Goal: Task Accomplishment & Management: Use online tool/utility

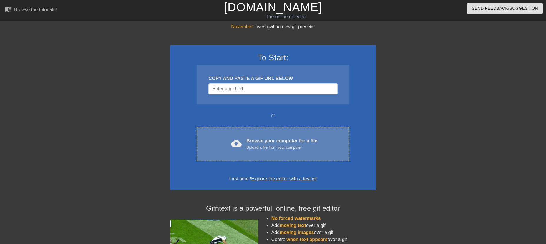
click at [249, 148] on div "Upload a file from your computer" at bounding box center [281, 148] width 71 height 6
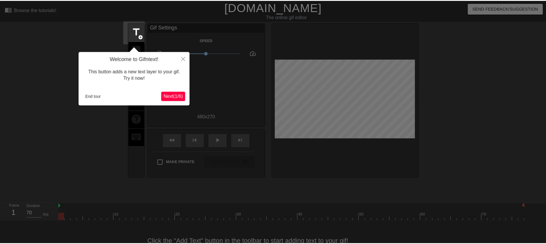
scroll to position [14, 0]
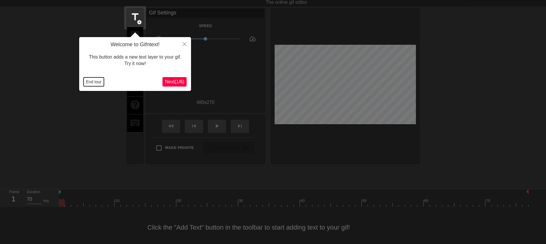
click at [93, 80] on button "End tour" at bounding box center [94, 81] width 20 height 9
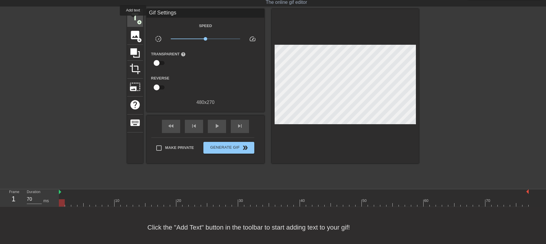
click at [133, 20] on span "title" at bounding box center [135, 16] width 11 height 11
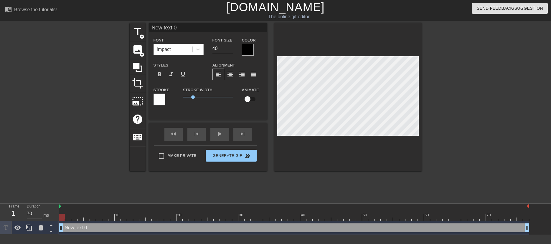
scroll to position [1, 1]
type input "S"
type textarea "S"
type input "SS"
type textarea "SS"
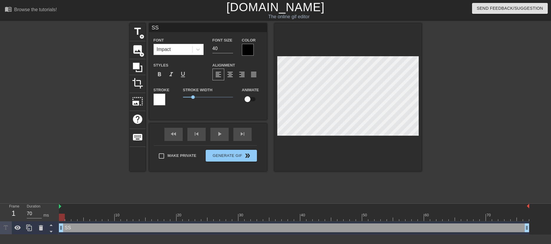
type input "SSH"
type textarea "SSH"
type input "SSH"
type textarea "SSH"
type input "SSH M"
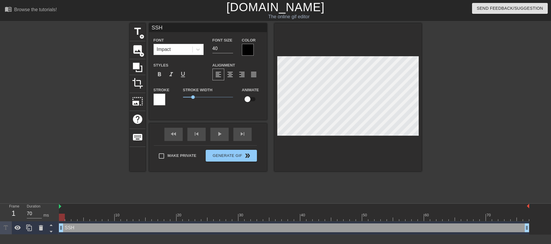
type textarea "SSH M"
type input "SSH Me"
type textarea "SSH Me"
type input "SSH Met"
type textarea "SSH Met"
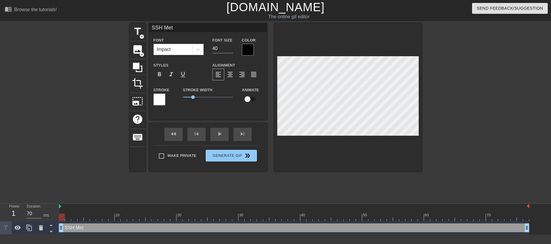
type input "SSH Metr"
type textarea "SSH Metr"
type input "SSH Metri"
type textarea "SSH Metri"
type input "SSH Metric"
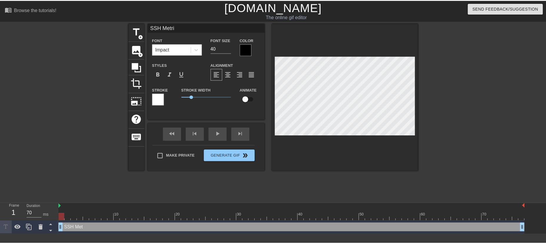
scroll to position [1, 1]
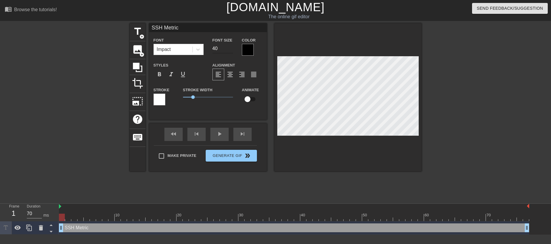
type textarea "SSH Metric"
drag, startPoint x: 224, startPoint y: 48, endPoint x: 185, endPoint y: 49, distance: 39.5
click at [185, 49] on div "Font Impact Font Size 40 Color" at bounding box center [208, 46] width 118 height 19
type input "25"
click at [133, 32] on span "title" at bounding box center [137, 31] width 11 height 11
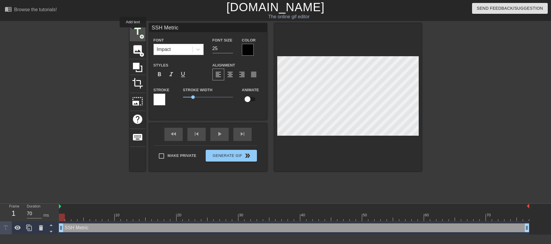
type input "New text 1"
type input "40"
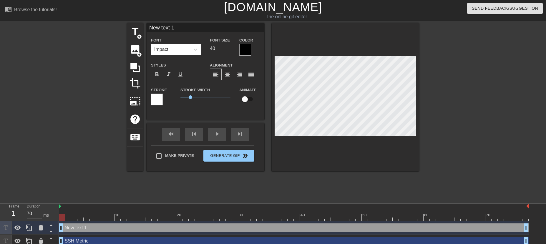
scroll to position [1, 1]
type input "A"
type textarea "A"
type input "Al"
type textarea "Al"
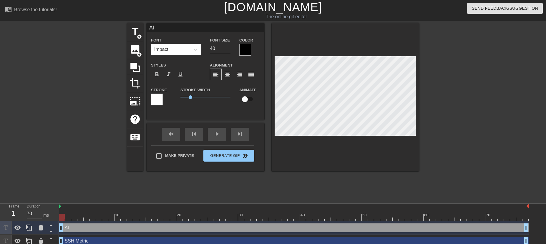
type input "Ale"
type textarea "Ale"
type input "[PERSON_NAME]"
type textarea "[PERSON_NAME]"
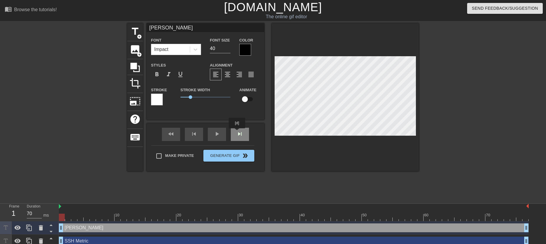
click at [237, 133] on div "fast_rewind skip_previous play_arrow skip_next" at bounding box center [206, 134] width 96 height 22
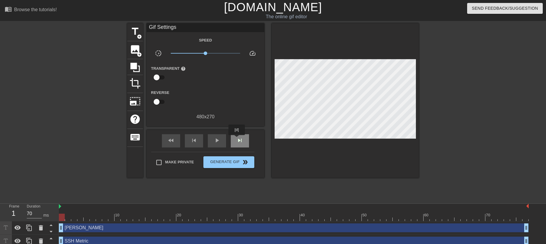
click at [237, 143] on span "skip_next" at bounding box center [239, 140] width 7 height 7
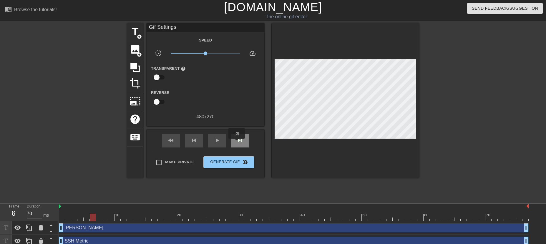
click at [237, 143] on span "skip_next" at bounding box center [239, 140] width 7 height 7
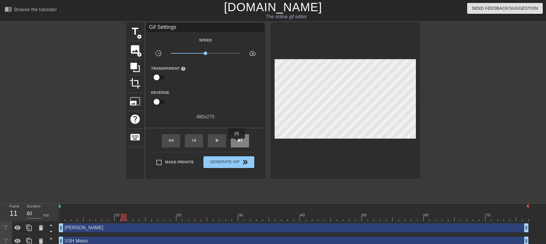
click at [237, 143] on span "skip_next" at bounding box center [239, 140] width 7 height 7
click at [238, 138] on div "skip_next" at bounding box center [240, 140] width 18 height 13
click at [238, 138] on span "skip_next" at bounding box center [239, 140] width 7 height 7
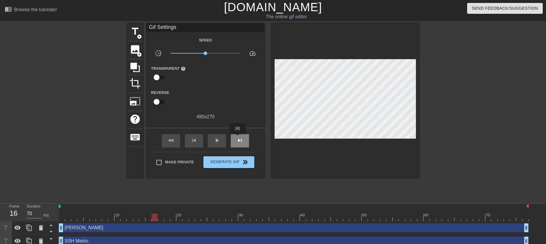
click at [238, 138] on span "skip_next" at bounding box center [239, 140] width 7 height 7
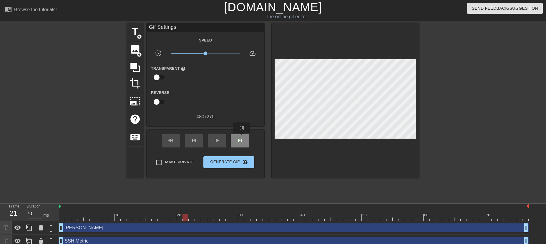
click at [242, 137] on span "skip_next" at bounding box center [239, 140] width 7 height 7
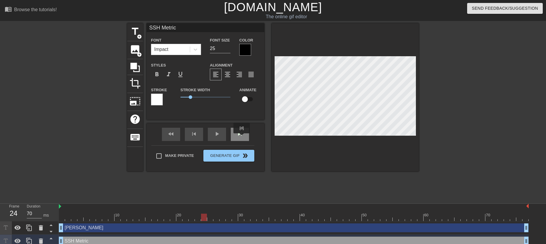
click at [242, 138] on div "skip_next" at bounding box center [240, 134] width 18 height 13
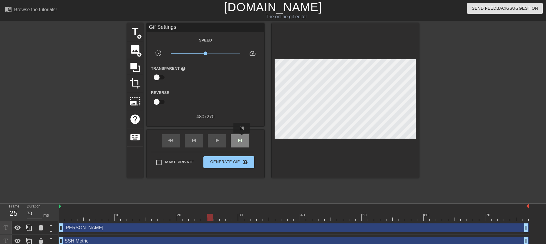
click at [242, 138] on span "skip_next" at bounding box center [239, 140] width 7 height 7
type input "60"
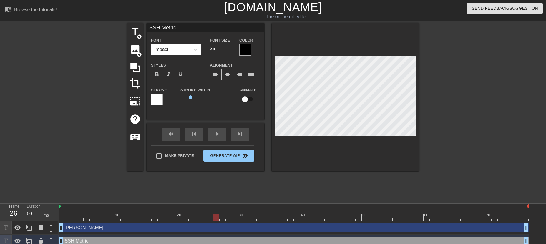
type input "[PERSON_NAME]"
type input "40"
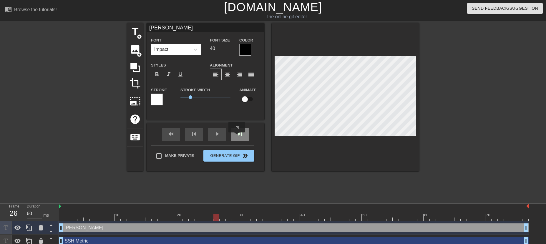
click at [237, 137] on span "skip_next" at bounding box center [239, 133] width 7 height 7
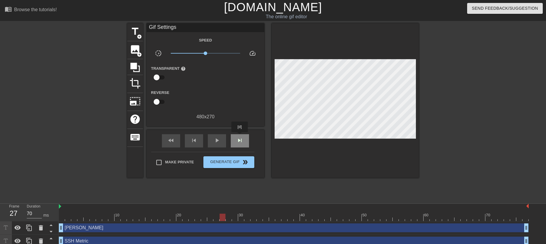
click at [240, 137] on span "skip_next" at bounding box center [239, 140] width 7 height 7
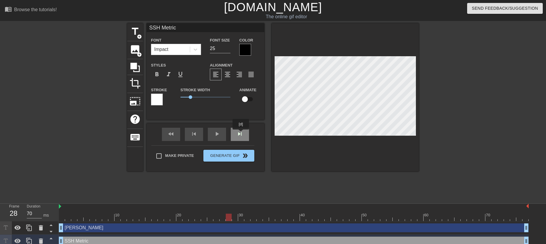
click at [241, 134] on div "skip_next" at bounding box center [240, 134] width 18 height 13
type input "60"
type input "[PERSON_NAME]"
type input "40"
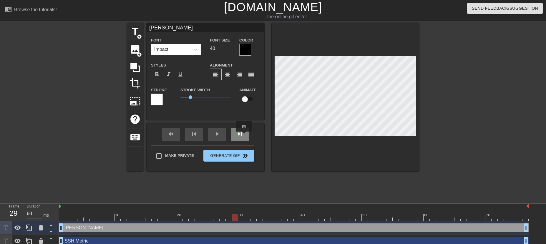
click at [244, 136] on div "skip_next" at bounding box center [240, 134] width 18 height 13
type input "70"
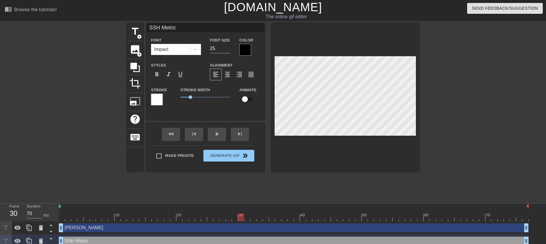
type input "[PERSON_NAME]"
type input "40"
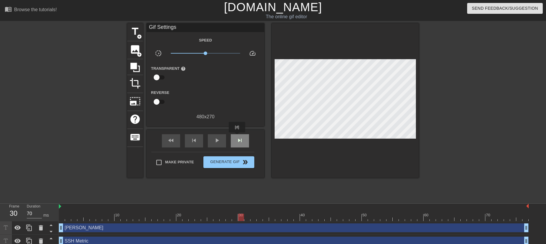
click at [237, 137] on span "skip_next" at bounding box center [239, 140] width 7 height 7
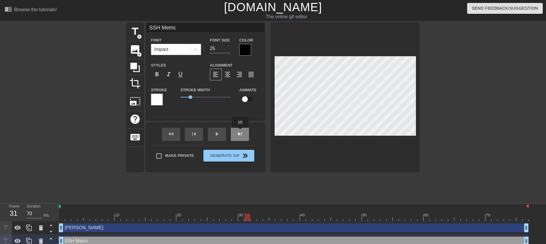
click at [241, 132] on div "fast_rewind skip_previous play_arrow skip_next" at bounding box center [206, 134] width 96 height 22
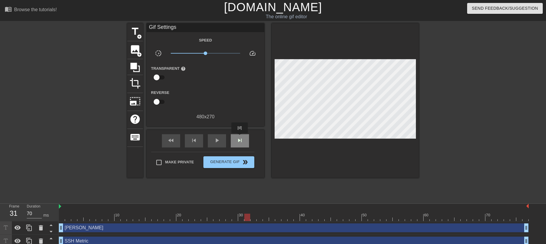
click at [240, 137] on span "skip_next" at bounding box center [239, 140] width 7 height 7
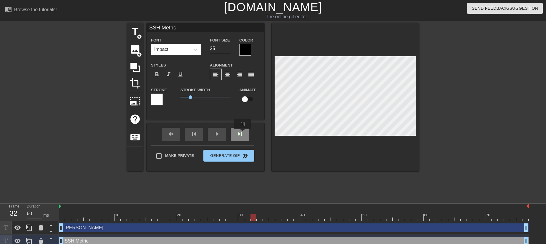
click at [243, 134] on div "skip_next" at bounding box center [240, 134] width 18 height 13
type input "70"
type input "[PERSON_NAME]"
type input "40"
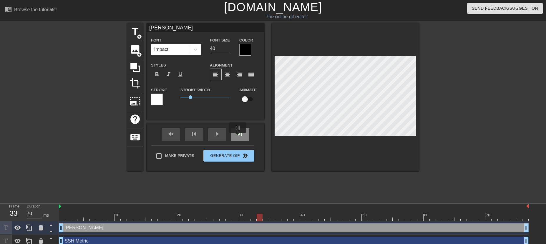
click at [238, 137] on span "skip_next" at bounding box center [239, 133] width 7 height 7
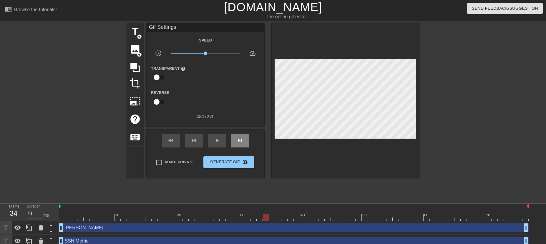
click at [242, 133] on div "fast_rewind skip_previous play_arrow skip_next" at bounding box center [206, 141] width 96 height 22
click at [240, 139] on span "skip_next" at bounding box center [239, 140] width 7 height 7
type input "60"
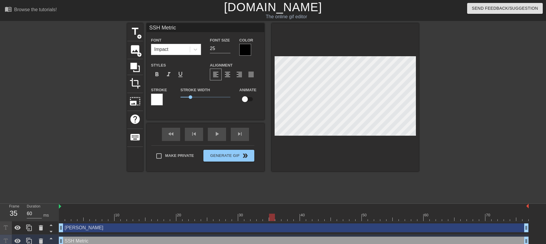
type input "[PERSON_NAME]"
type input "40"
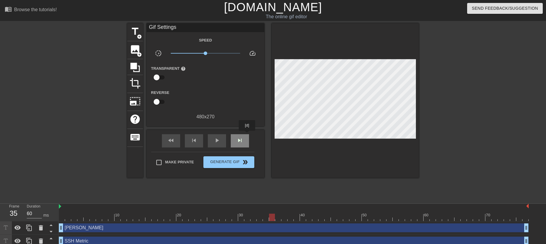
click at [247, 135] on div "skip_next" at bounding box center [240, 140] width 18 height 13
type input "70"
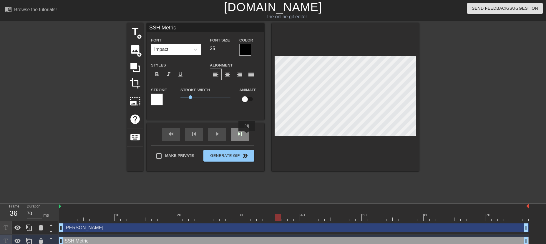
click at [247, 135] on div "skip_next" at bounding box center [240, 134] width 18 height 13
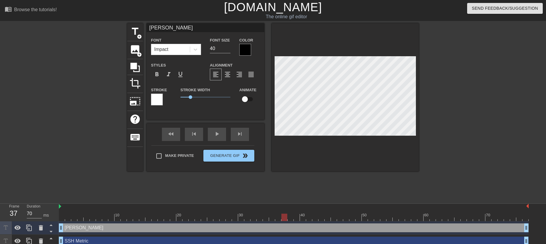
type input "SSH Metric"
type input "25"
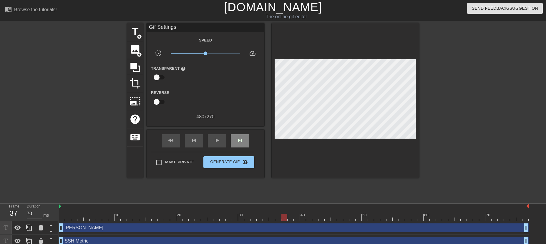
click at [242, 133] on div "fast_rewind skip_previous play_arrow skip_next" at bounding box center [206, 141] width 96 height 22
click at [240, 140] on span "skip_next" at bounding box center [239, 140] width 7 height 7
type input "60"
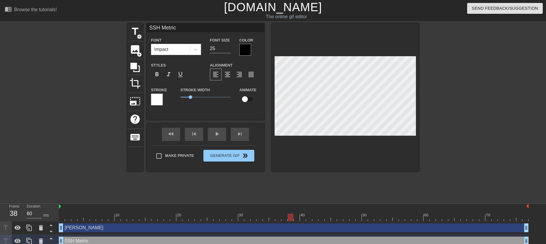
type input "[PERSON_NAME]"
type input "40"
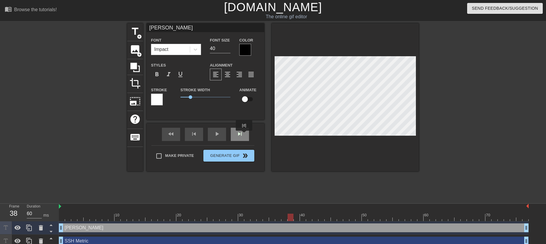
click at [244, 135] on div "skip_next" at bounding box center [240, 134] width 18 height 13
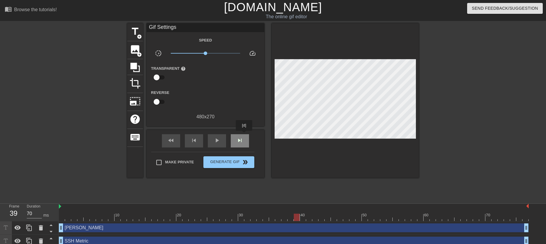
click at [244, 135] on div "skip_next" at bounding box center [240, 140] width 18 height 13
click at [243, 139] on span "skip_next" at bounding box center [239, 140] width 7 height 7
type input "60"
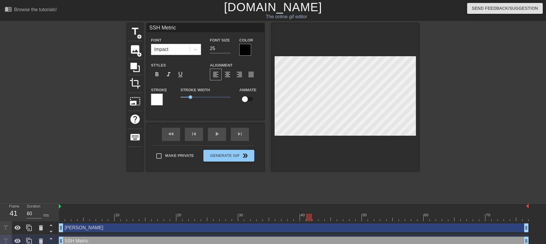
type input "[PERSON_NAME]"
type input "40"
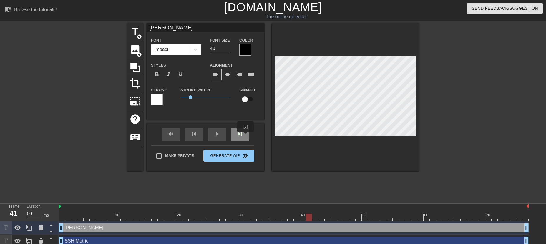
click at [246, 136] on div "skip_next" at bounding box center [240, 134] width 18 height 13
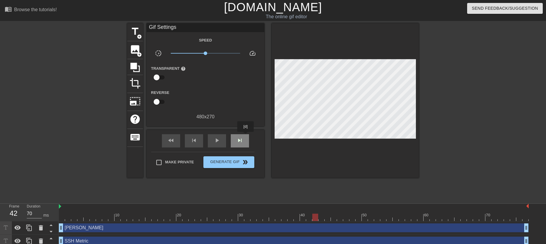
click at [246, 136] on div "skip_next" at bounding box center [240, 140] width 18 height 13
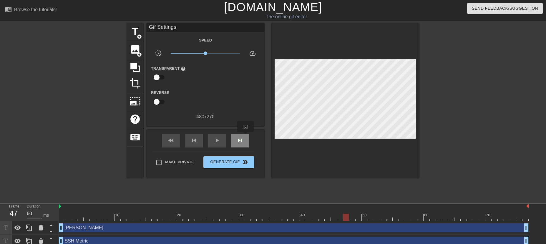
click at [246, 136] on div "skip_next" at bounding box center [240, 140] width 18 height 13
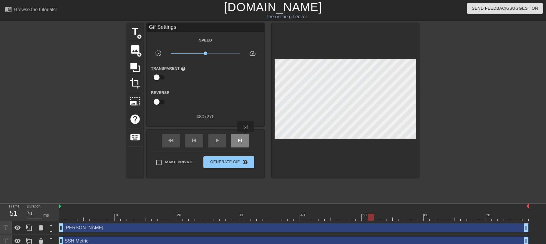
click at [246, 136] on div "skip_next" at bounding box center [240, 140] width 18 height 13
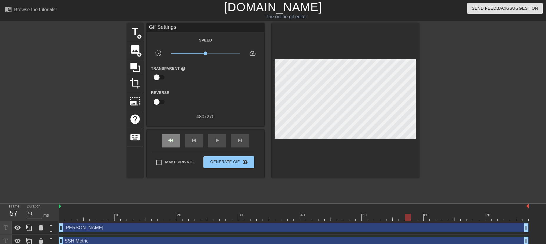
click at [165, 131] on div "fast_rewind skip_previous play_arrow skip_next" at bounding box center [206, 141] width 96 height 22
click at [172, 143] on span "fast_rewind" at bounding box center [171, 140] width 7 height 7
click at [236, 140] on div "skip_next" at bounding box center [240, 140] width 18 height 13
drag, startPoint x: 66, startPoint y: 218, endPoint x: 54, endPoint y: 188, distance: 31.3
click at [54, 188] on div "menu_book Browse the tutorials! [DOMAIN_NAME] The online gif editor Send Feedba…" at bounding box center [273, 124] width 546 height 248
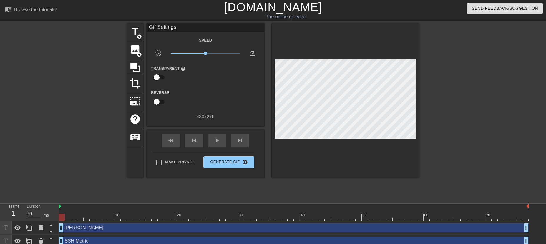
scroll to position [5, 0]
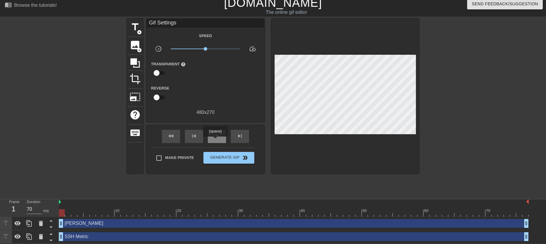
click at [217, 140] on div "play_arrow" at bounding box center [217, 136] width 18 height 13
click at [217, 140] on div "pause" at bounding box center [217, 136] width 18 height 13
click at [166, 136] on div "fast_rewind" at bounding box center [171, 136] width 18 height 13
click at [118, 234] on div "SSH Metric drag_handle drag_handle" at bounding box center [294, 236] width 470 height 9
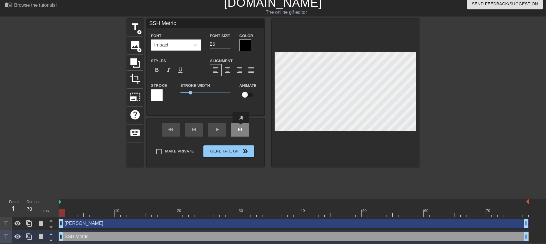
click at [241, 127] on div "fast_rewind skip_previous play_arrow skip_next" at bounding box center [206, 130] width 96 height 22
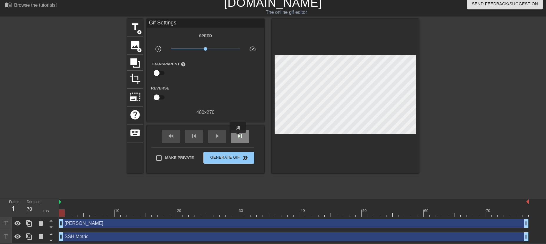
click at [238, 137] on span "skip_next" at bounding box center [239, 136] width 7 height 7
type input "70"
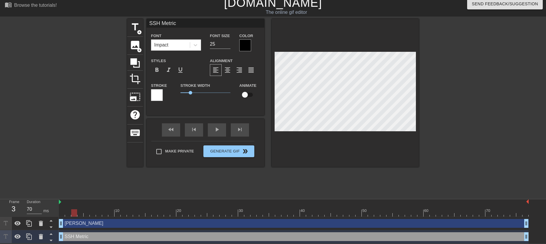
type input "[PERSON_NAME]"
type input "40"
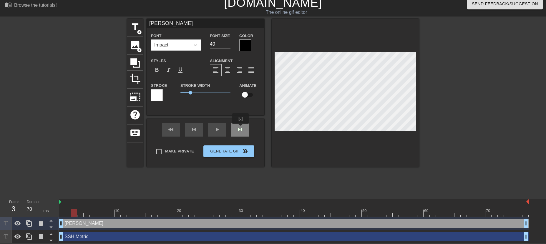
click at [241, 128] on div "fast_rewind skip_previous play_arrow skip_next" at bounding box center [206, 130] width 96 height 22
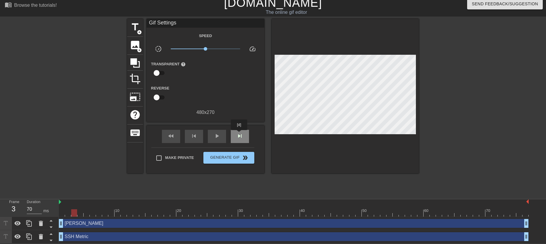
click at [239, 134] on span "skip_next" at bounding box center [239, 136] width 7 height 7
click at [194, 133] on div "skip_previous" at bounding box center [194, 136] width 18 height 13
click at [193, 133] on span "skip_previous" at bounding box center [194, 136] width 7 height 7
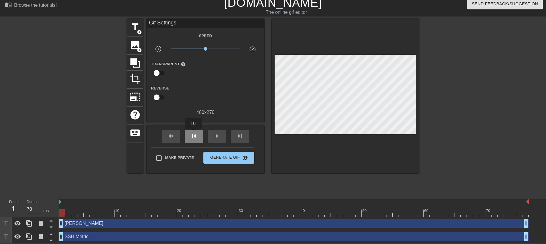
click at [193, 133] on span "skip_previous" at bounding box center [194, 136] width 7 height 7
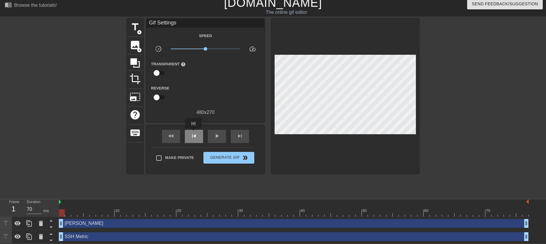
click at [193, 133] on span "skip_previous" at bounding box center [194, 136] width 7 height 7
click at [212, 135] on div "play_arrow" at bounding box center [217, 136] width 18 height 13
click at [212, 135] on div "pause" at bounding box center [217, 136] width 18 height 13
click at [77, 171] on div at bounding box center [76, 107] width 88 height 177
click at [82, 213] on div at bounding box center [294, 212] width 470 height 7
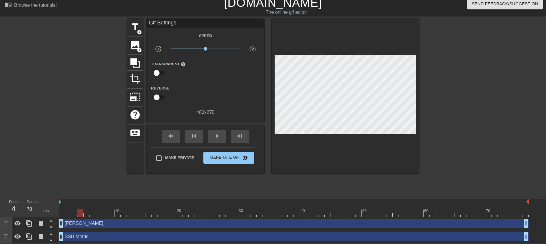
click at [82, 213] on div at bounding box center [80, 212] width 6 height 7
type input "70"
drag, startPoint x: 82, startPoint y: 213, endPoint x: 44, endPoint y: 209, distance: 37.6
click at [44, 209] on div "Frame 1 Duration 70 ms 10 20 30 40 50 60 70 Alex drag_handle drag_handle SSH Me…" at bounding box center [273, 221] width 546 height 44
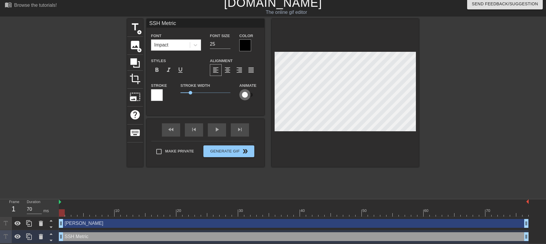
click at [249, 98] on input "checkbox" at bounding box center [245, 94] width 34 height 11
checkbox input "true"
click at [208, 225] on div "[PERSON_NAME] drag_handle drag_handle" at bounding box center [294, 223] width 470 height 9
type input "[PERSON_NAME]"
type input "40"
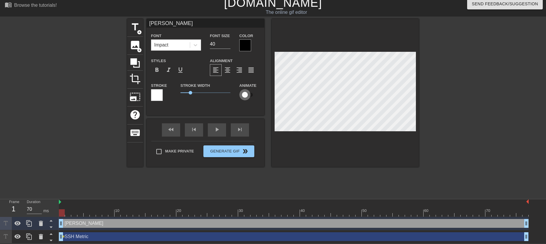
click at [246, 94] on input "checkbox" at bounding box center [245, 94] width 34 height 11
checkbox input "true"
click at [150, 239] on div "SSH Metric drag_handle drag_handle" at bounding box center [294, 236] width 470 height 9
type input "SSH Metric"
type input "25"
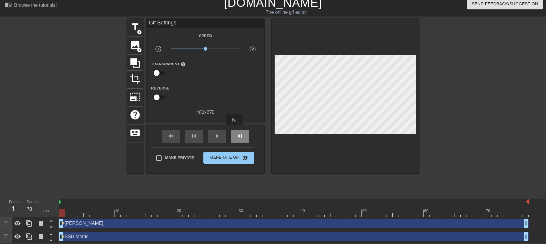
click at [235, 130] on div "skip_next" at bounding box center [240, 136] width 18 height 13
click at [236, 133] on span "skip_next" at bounding box center [239, 136] width 7 height 7
click at [243, 127] on div "fast_rewind skip_previous play_arrow skip_next" at bounding box center [206, 136] width 96 height 22
click at [242, 133] on span "skip_next" at bounding box center [239, 136] width 7 height 7
click at [244, 136] on div "skip_next" at bounding box center [240, 136] width 18 height 13
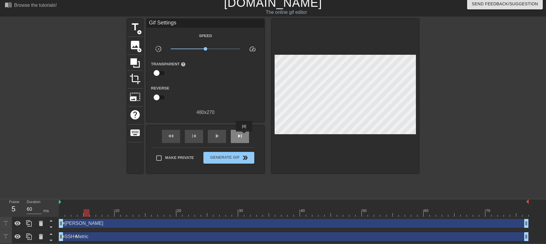
click at [244, 136] on div "skip_next" at bounding box center [240, 136] width 18 height 13
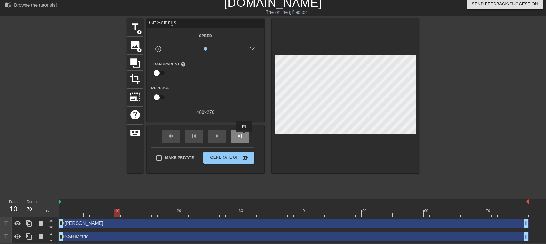
click at [244, 136] on div "skip_next" at bounding box center [240, 136] width 18 height 13
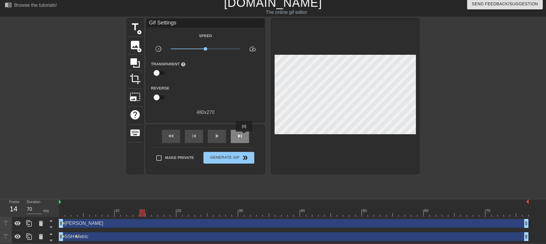
click at [244, 136] on div "skip_next" at bounding box center [240, 136] width 18 height 13
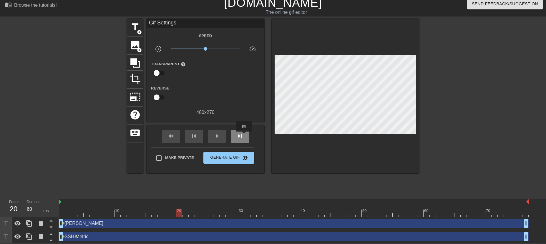
click at [244, 136] on div "skip_next" at bounding box center [240, 136] width 18 height 13
type input "70"
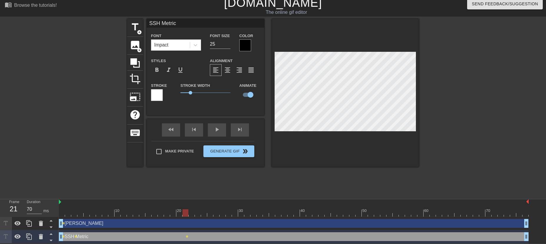
click at [250, 130] on div "fast_rewind skip_previous play_arrow skip_next" at bounding box center [206, 130] width 96 height 22
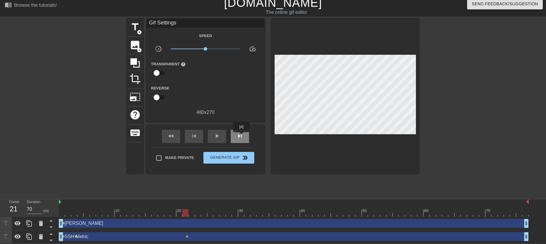
click at [242, 136] on span "skip_next" at bounding box center [239, 136] width 7 height 7
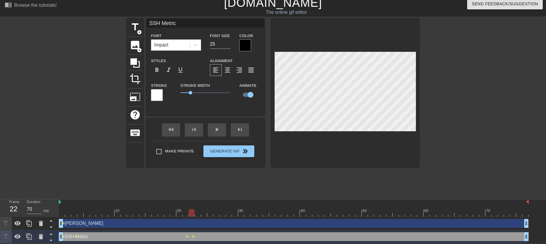
type input "[PERSON_NAME]"
type input "40"
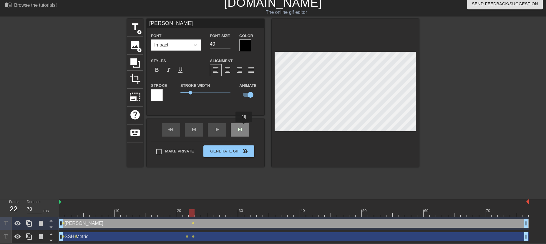
click at [236, 128] on div "fast_rewind skip_previous play_arrow skip_next" at bounding box center [206, 130] width 96 height 22
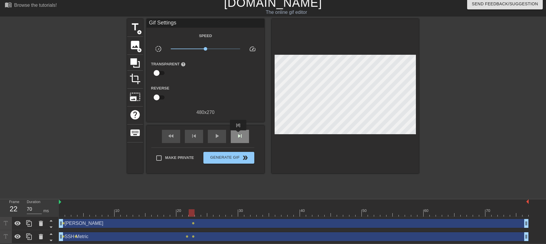
click at [239, 135] on span "skip_next" at bounding box center [239, 136] width 7 height 7
type input "70"
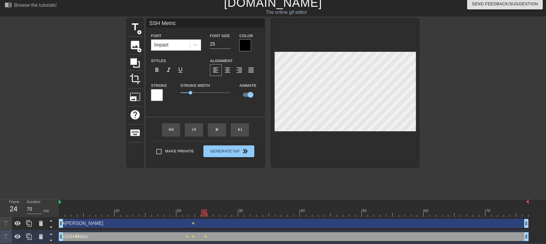
type input "[PERSON_NAME]"
type input "40"
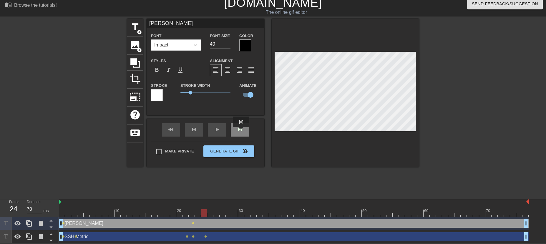
click at [241, 131] on span "skip_next" at bounding box center [239, 129] width 7 height 7
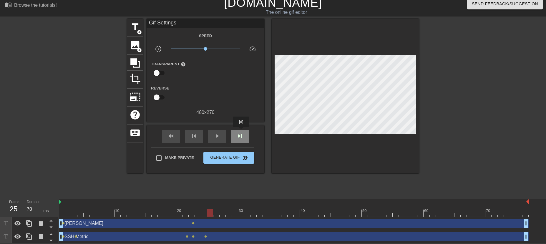
click at [241, 133] on span "skip_next" at bounding box center [239, 136] width 7 height 7
type input "60"
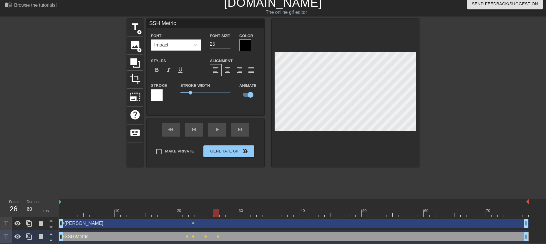
type input "[PERSON_NAME]"
type input "40"
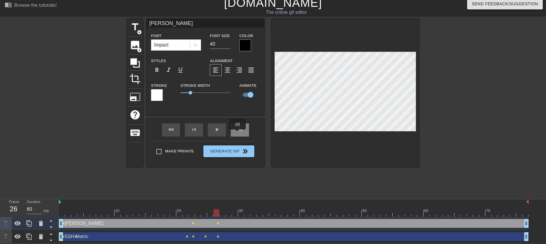
click at [238, 134] on div "skip_next" at bounding box center [240, 129] width 18 height 13
type input "70"
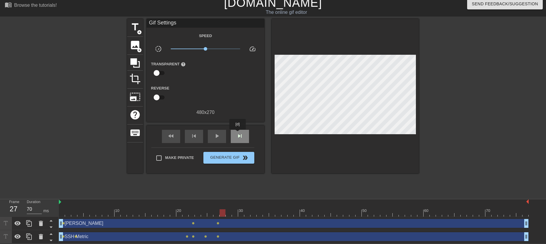
click at [238, 134] on span "skip_next" at bounding box center [239, 136] width 7 height 7
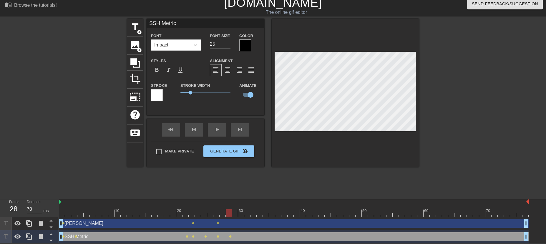
type input "[PERSON_NAME]"
type input "40"
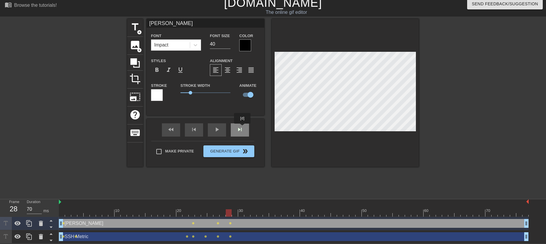
click at [243, 128] on div "fast_rewind skip_previous play_arrow skip_next" at bounding box center [206, 130] width 96 height 22
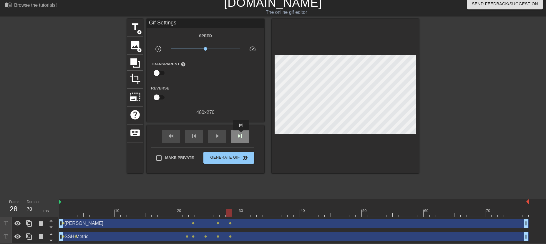
click at [241, 135] on span "skip_next" at bounding box center [239, 136] width 7 height 7
click at [219, 136] on span "play_arrow" at bounding box center [217, 136] width 7 height 7
click at [219, 136] on span "pause" at bounding box center [217, 136] width 7 height 7
click at [236, 134] on div "skip_next" at bounding box center [240, 136] width 18 height 13
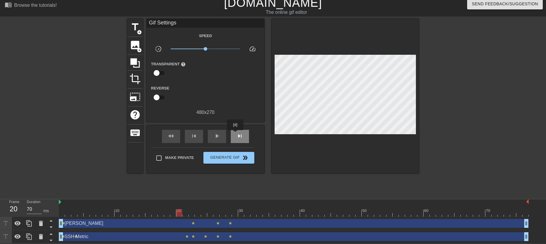
click at [236, 134] on div "skip_next" at bounding box center [240, 136] width 18 height 13
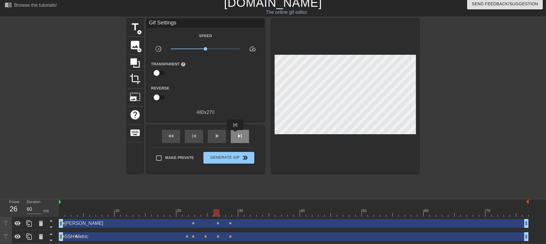
click at [236, 134] on div "skip_next" at bounding box center [240, 136] width 18 height 13
type input "70"
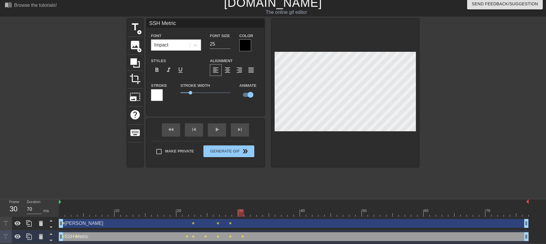
type input "[PERSON_NAME]"
type input "40"
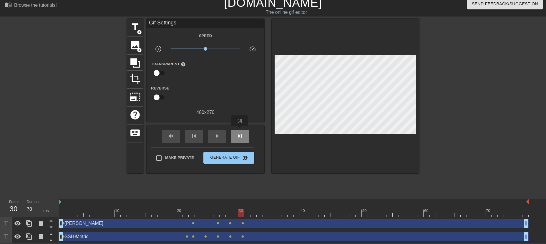
click at [240, 130] on div "skip_next" at bounding box center [240, 136] width 18 height 13
type input "60"
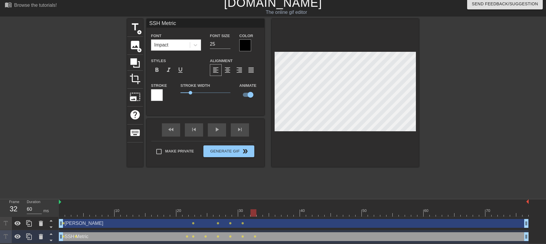
type input "[PERSON_NAME]"
type input "40"
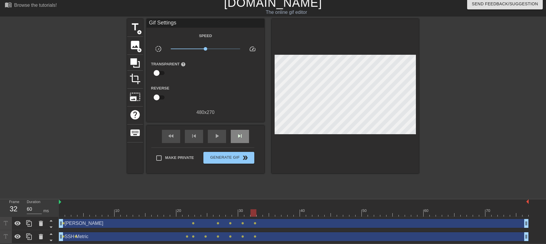
click at [244, 128] on div "fast_rewind skip_previous play_arrow skip_next" at bounding box center [206, 136] width 96 height 22
click at [242, 135] on span "skip_next" at bounding box center [239, 136] width 7 height 7
type input "70"
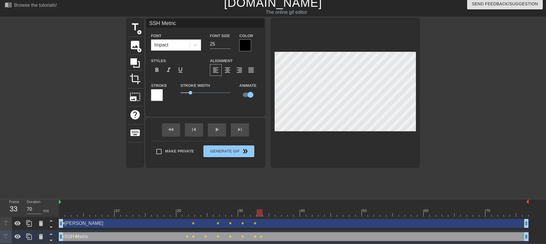
type input "[PERSON_NAME]"
type input "40"
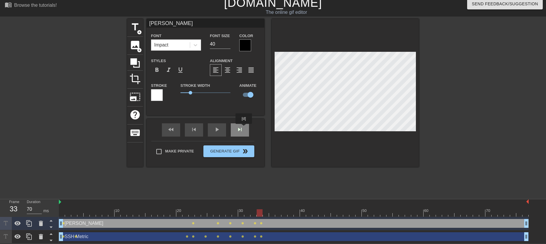
click at [244, 128] on div "fast_rewind skip_previous play_arrow skip_next" at bounding box center [206, 130] width 96 height 22
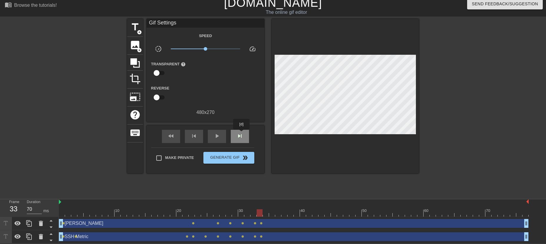
click at [242, 134] on span "skip_next" at bounding box center [239, 136] width 7 height 7
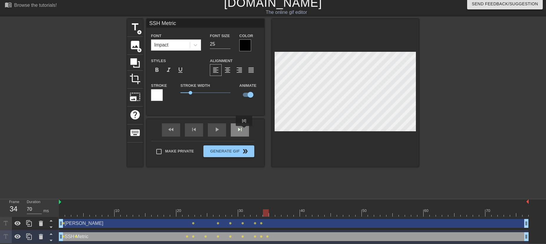
click at [244, 130] on div "skip_next" at bounding box center [240, 129] width 18 height 13
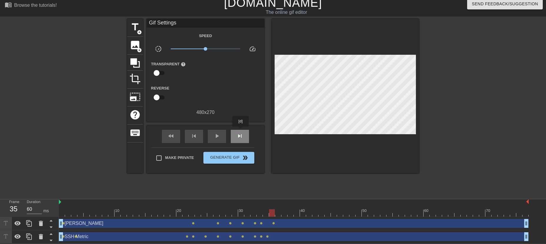
click at [241, 131] on div "skip_next" at bounding box center [240, 136] width 18 height 13
type input "70"
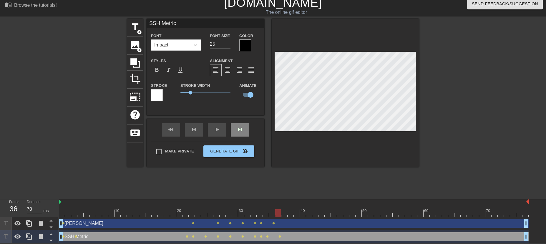
click at [246, 130] on div "skip_next" at bounding box center [240, 129] width 18 height 13
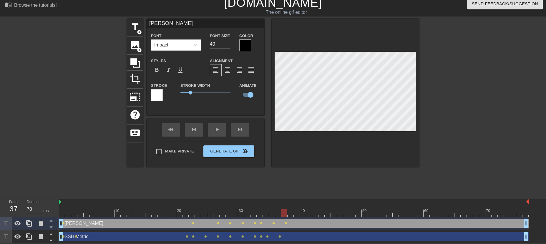
type input "SSH Metric"
type input "25"
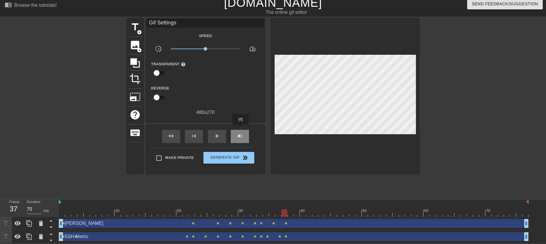
click at [241, 130] on div "skip_next" at bounding box center [240, 136] width 18 height 13
type input "60"
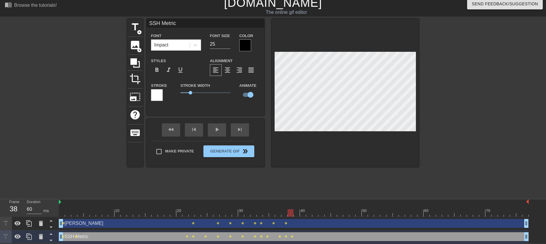
type input "[PERSON_NAME]"
type input "40"
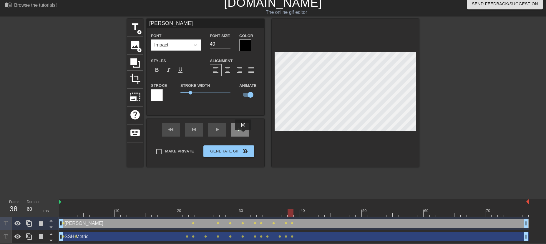
click at [244, 134] on div "skip_next" at bounding box center [240, 129] width 18 height 13
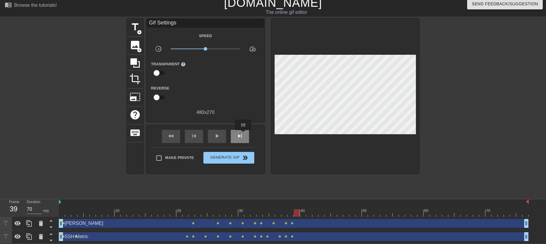
click at [244, 134] on div "skip_next" at bounding box center [240, 136] width 18 height 13
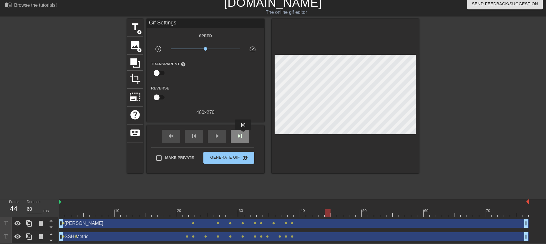
click at [244, 134] on div "skip_next" at bounding box center [240, 136] width 18 height 13
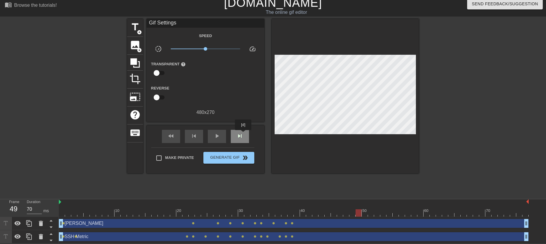
click at [244, 134] on div "skip_next" at bounding box center [240, 136] width 18 height 13
click at [211, 134] on div "play_arrow" at bounding box center [217, 136] width 18 height 13
click at [211, 134] on div "pause" at bounding box center [217, 136] width 18 height 13
click at [239, 137] on span "skip_next" at bounding box center [239, 136] width 7 height 7
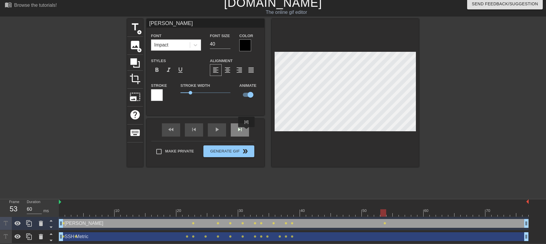
click at [246, 131] on div "skip_next" at bounding box center [240, 129] width 18 height 13
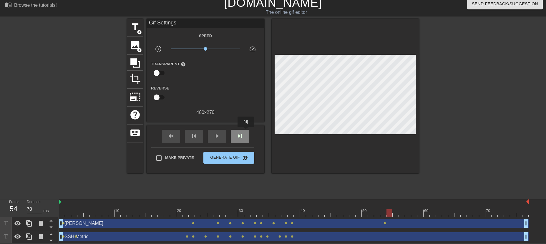
click at [246, 131] on div "skip_next" at bounding box center [240, 136] width 18 height 13
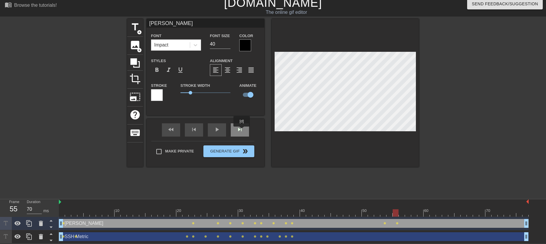
click at [241, 131] on span "skip_next" at bounding box center [239, 129] width 7 height 7
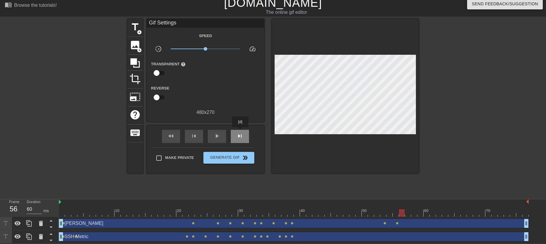
click at [241, 133] on span "skip_next" at bounding box center [239, 136] width 7 height 7
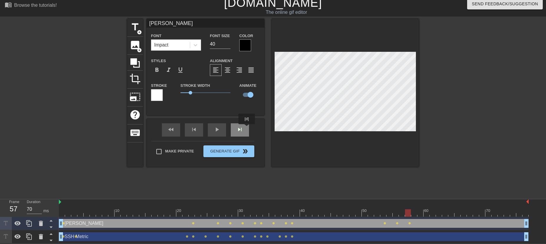
click at [244, 131] on div "skip_next" at bounding box center [240, 129] width 18 height 13
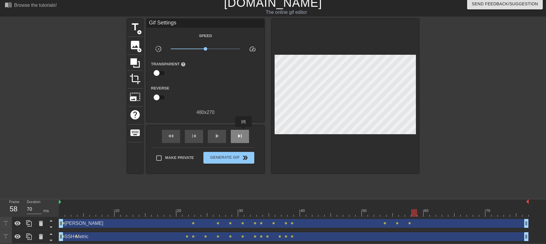
click at [244, 131] on div "skip_next" at bounding box center [240, 136] width 18 height 13
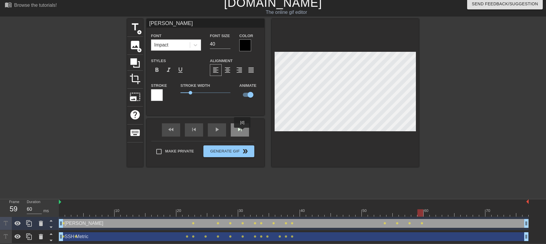
click at [243, 132] on span "skip_next" at bounding box center [239, 129] width 7 height 7
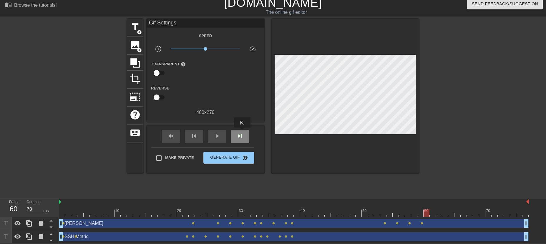
click at [243, 133] on span "skip_next" at bounding box center [239, 136] width 7 height 7
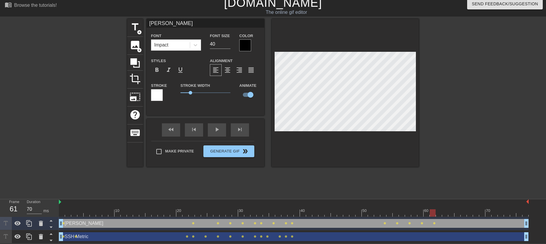
click at [270, 90] on div "title add_circle image add_circle crop photo_size_select_large help keyboard [P…" at bounding box center [273, 93] width 292 height 148
click at [244, 128] on div "fast_rewind skip_previous play_arrow skip_next" at bounding box center [206, 130] width 96 height 22
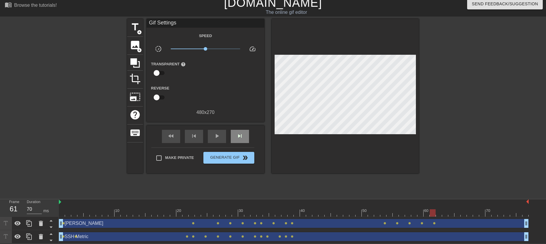
click at [244, 128] on div "fast_rewind skip_previous play_arrow skip_next" at bounding box center [206, 136] width 96 height 22
click at [241, 133] on span "skip_next" at bounding box center [239, 136] width 7 height 7
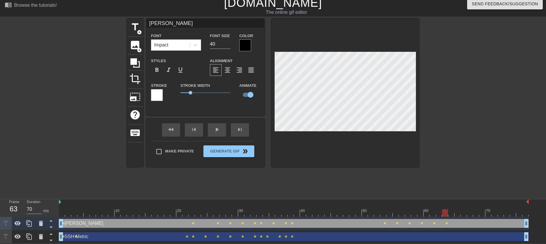
click at [272, 97] on div at bounding box center [345, 93] width 147 height 148
click at [243, 130] on div "skip_next" at bounding box center [240, 129] width 18 height 13
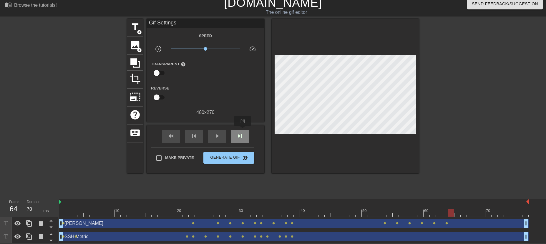
click at [243, 130] on div "skip_next" at bounding box center [240, 136] width 18 height 13
click at [215, 138] on span "play_arrow" at bounding box center [217, 136] width 7 height 7
type input "70"
click at [223, 158] on span "Generate Gif double_arrow" at bounding box center [229, 157] width 46 height 7
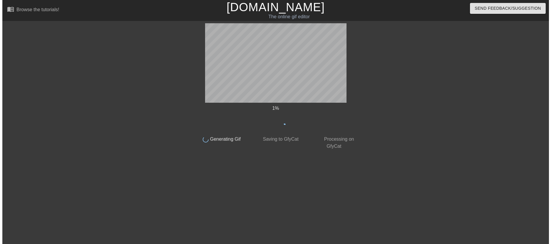
scroll to position [0, 0]
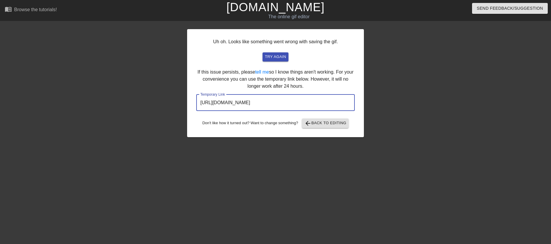
drag, startPoint x: 333, startPoint y: 105, endPoint x: 176, endPoint y: 96, distance: 157.5
click at [176, 96] on div "Uh oh. Looks like something went wrong with saving the gif. try again If this i…" at bounding box center [275, 111] width 551 height 177
